Goal: Task Accomplishment & Management: Manage account settings

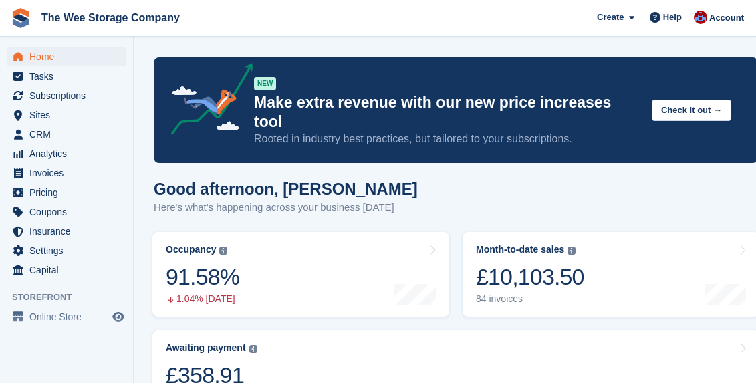
scroll to position [70, 0]
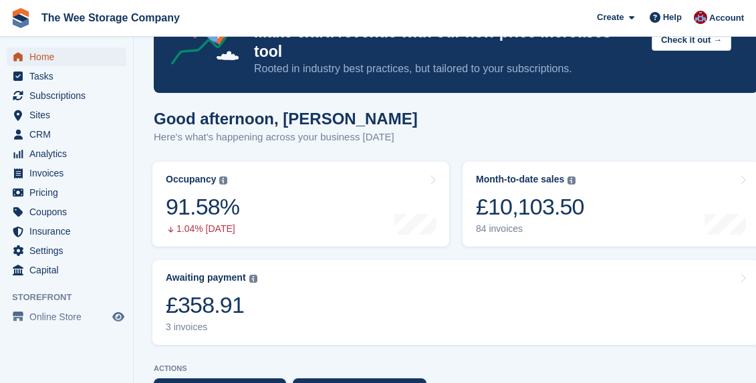
click at [62, 53] on span "Home" at bounding box center [69, 56] width 80 height 19
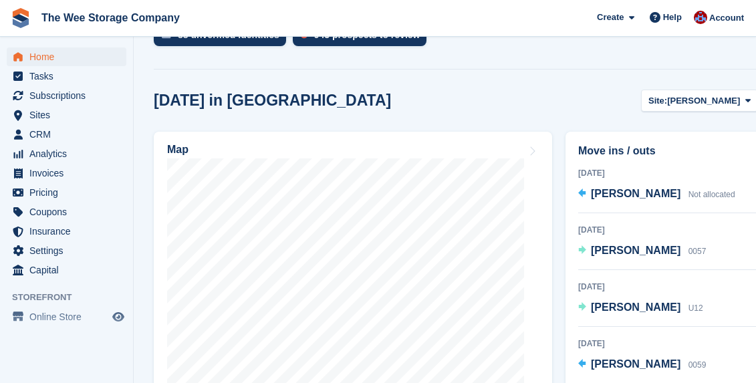
scroll to position [442, 0]
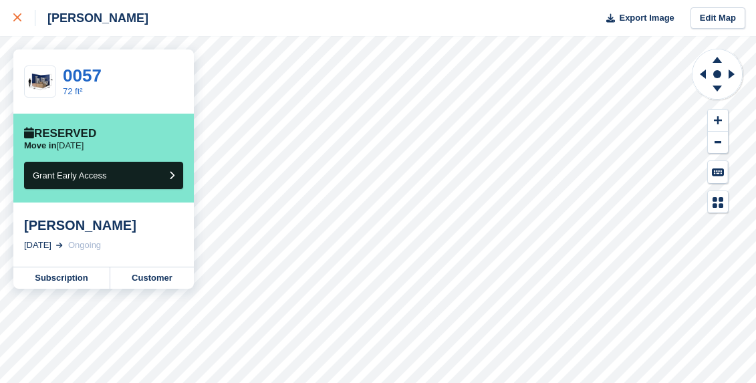
click at [17, 20] on icon at bounding box center [17, 17] width 8 height 8
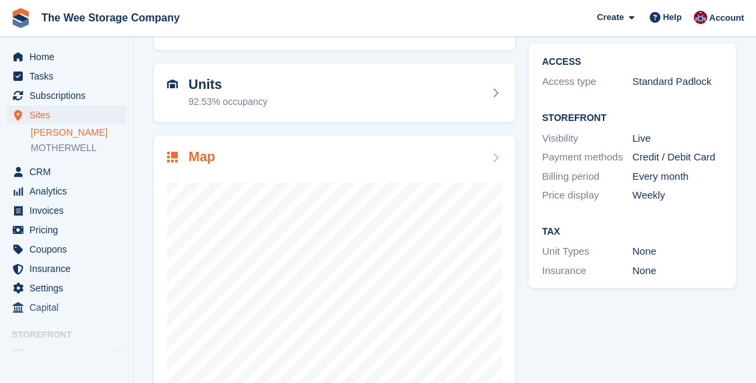
scroll to position [187, 0]
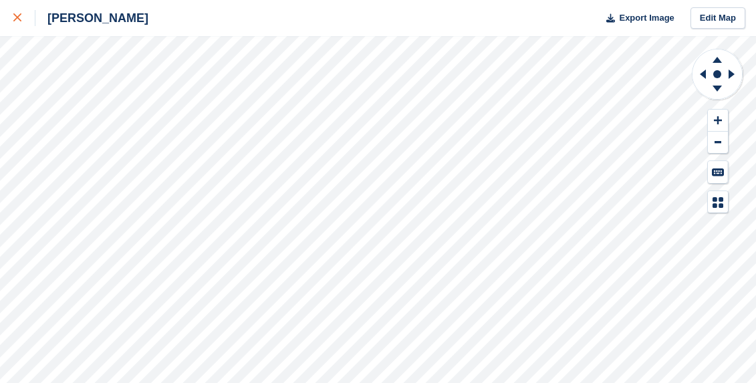
click at [15, 20] on icon at bounding box center [17, 17] width 8 height 8
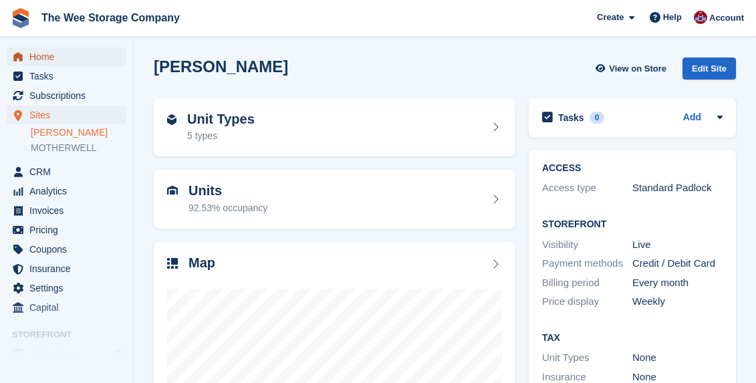
click at [50, 58] on span "Home" at bounding box center [69, 56] width 80 height 19
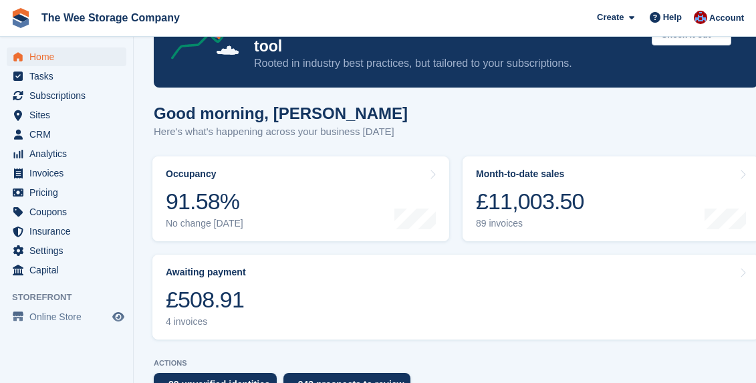
scroll to position [77, 0]
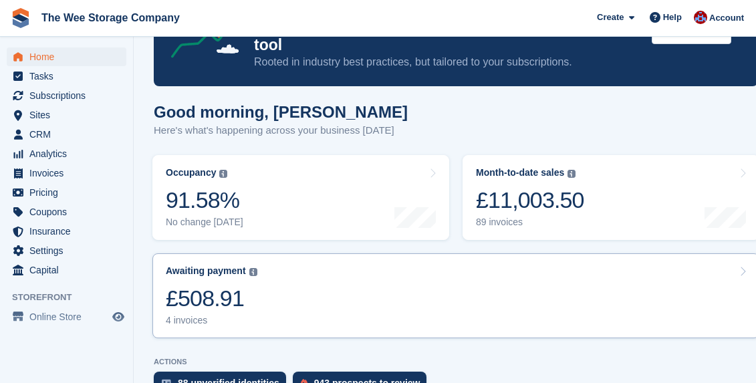
click at [331, 283] on link "Awaiting payment The total outstanding balance on all open invoices. £508.91 4 …" at bounding box center [455, 295] width 607 height 85
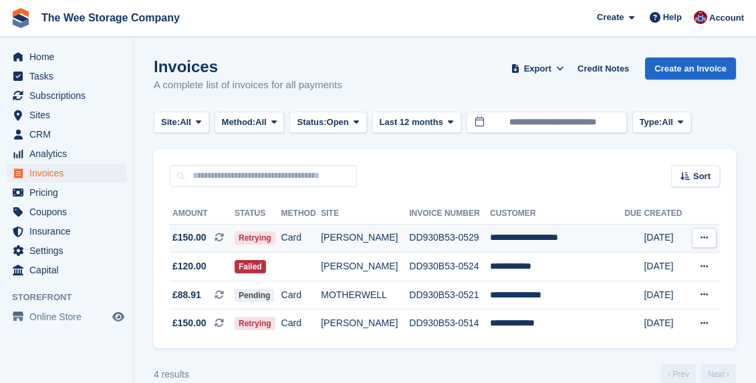
click at [389, 241] on td "[PERSON_NAME]" at bounding box center [365, 238] width 88 height 29
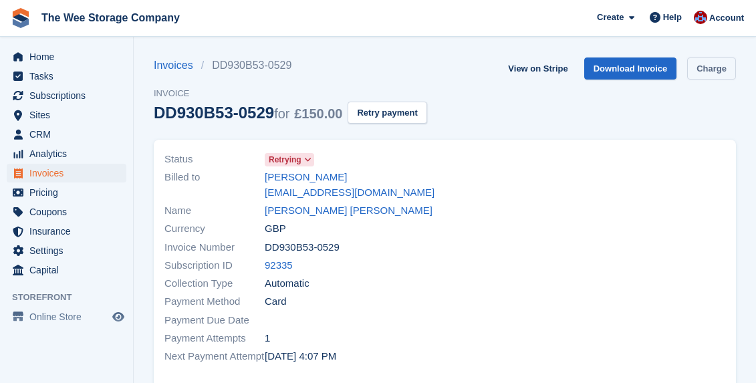
click at [705, 71] on link "Charge" at bounding box center [711, 68] width 49 height 22
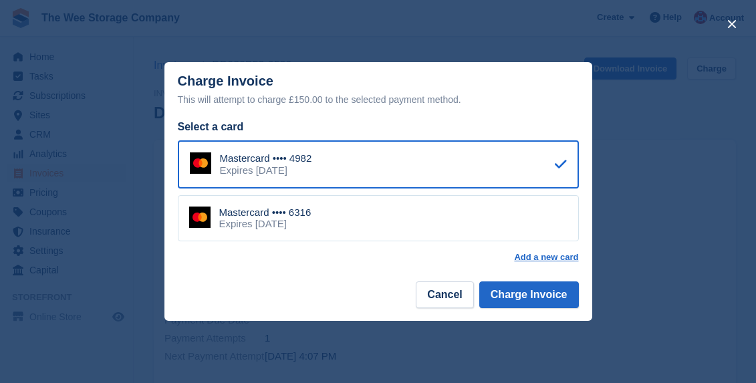
click at [425, 205] on div "Mastercard •••• 6316 Expires [DATE]" at bounding box center [378, 218] width 401 height 47
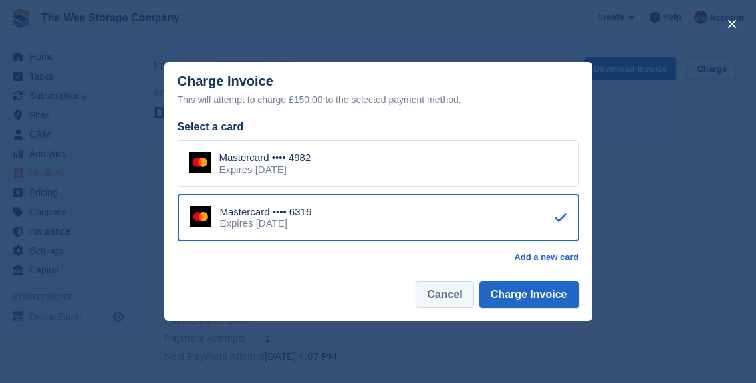
click at [440, 297] on button "Cancel" at bounding box center [444, 294] width 57 height 27
